Goal: Information Seeking & Learning: Learn about a topic

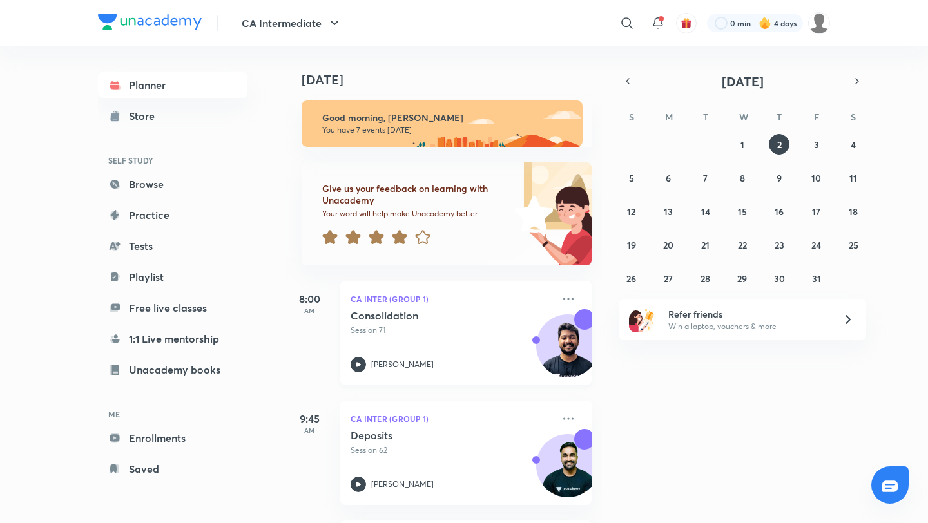
click at [445, 347] on div "Consolidation Session 71 Nakul Katheria" at bounding box center [451, 340] width 202 height 63
click at [394, 336] on div "Consolidation Session 71 Nakul Katheria" at bounding box center [451, 340] width 202 height 63
